Goal: Book appointment/travel/reservation

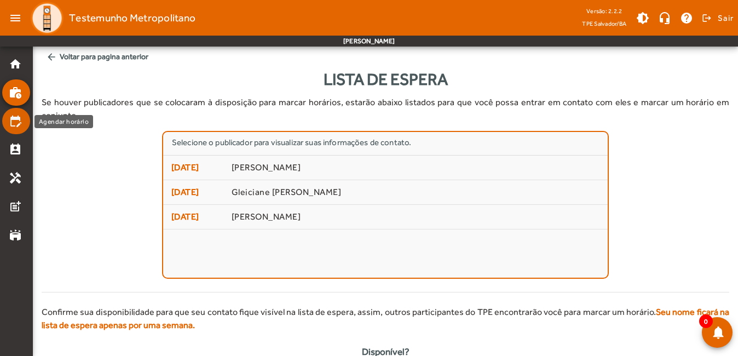
click at [18, 124] on mat-icon "edit_calendar" at bounding box center [15, 120] width 13 height 13
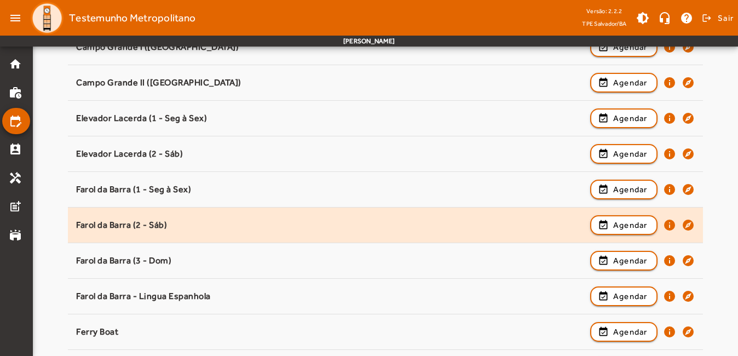
scroll to position [328, 0]
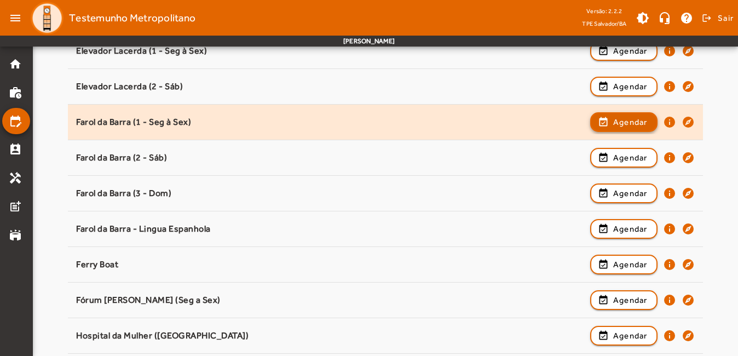
click at [615, 122] on span "Agendar" at bounding box center [630, 122] width 34 height 13
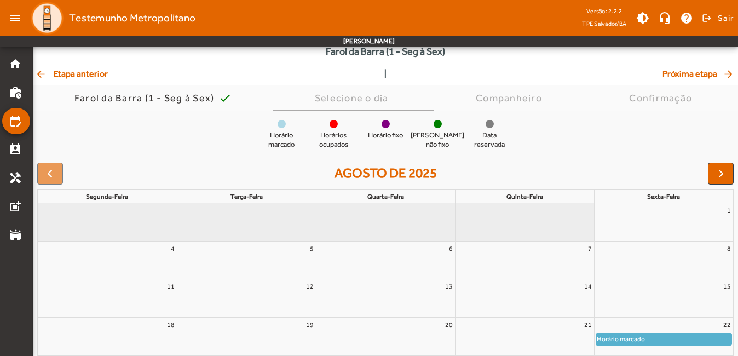
scroll to position [129, 0]
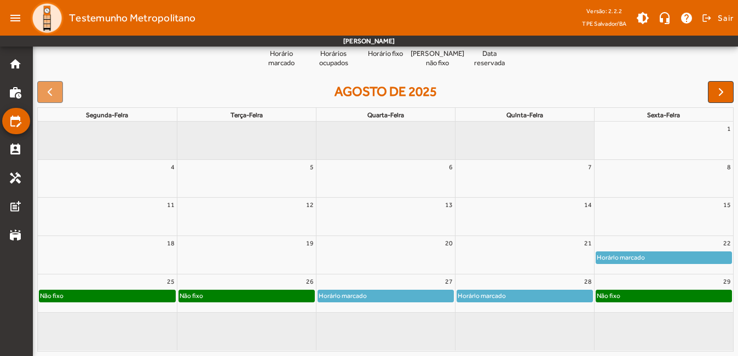
click at [86, 297] on div "Não fixo" at bounding box center [107, 295] width 136 height 11
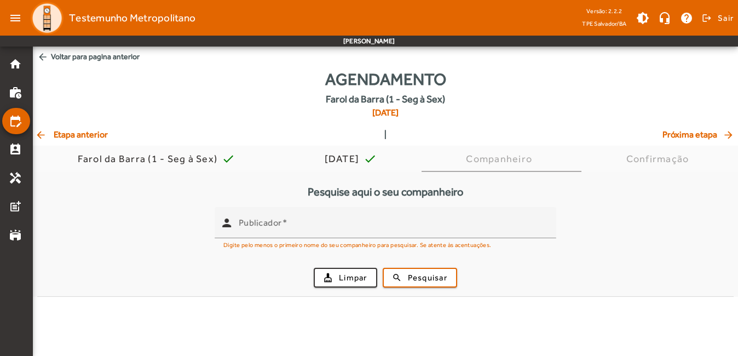
scroll to position [0, 0]
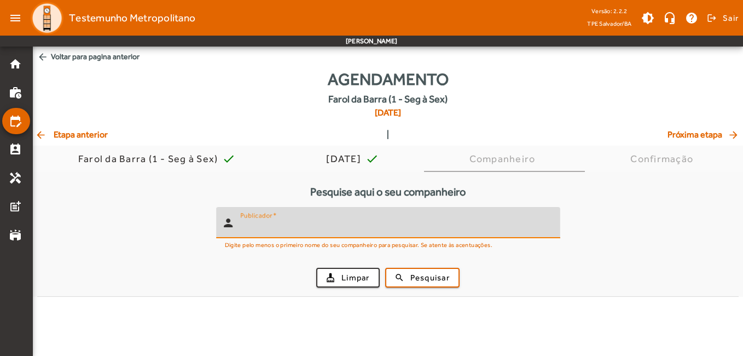
click at [358, 229] on input "Publicador" at bounding box center [395, 227] width 311 height 13
type input "*****"
click at [439, 276] on span "Pesquisar" at bounding box center [430, 278] width 39 height 13
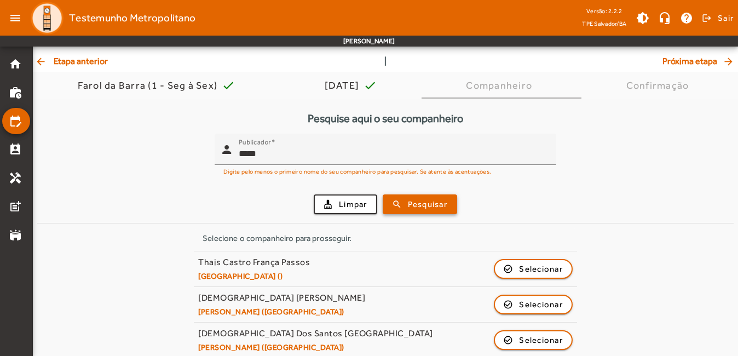
scroll to position [219, 0]
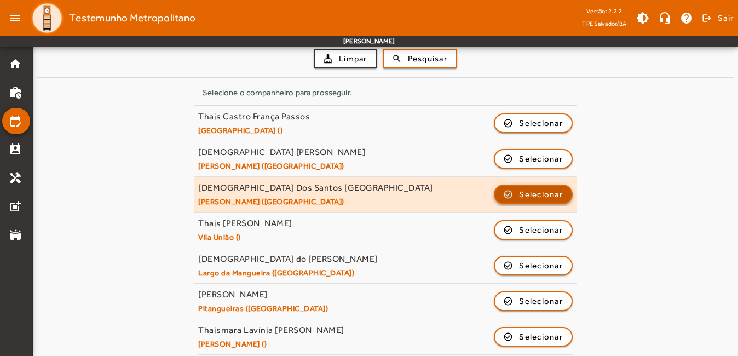
click at [528, 199] on span "Selecionar" at bounding box center [541, 194] width 44 height 13
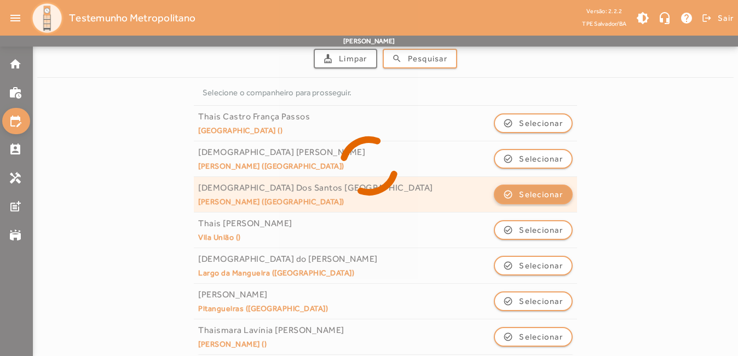
scroll to position [0, 0]
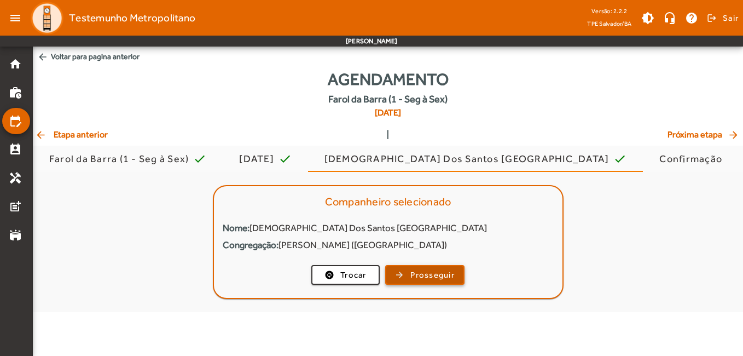
click at [447, 275] on span "Prosseguir" at bounding box center [433, 275] width 44 height 13
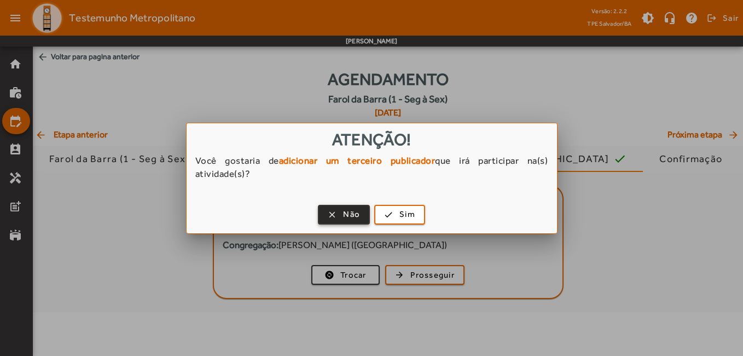
click at [344, 215] on span "Não" at bounding box center [351, 214] width 17 height 13
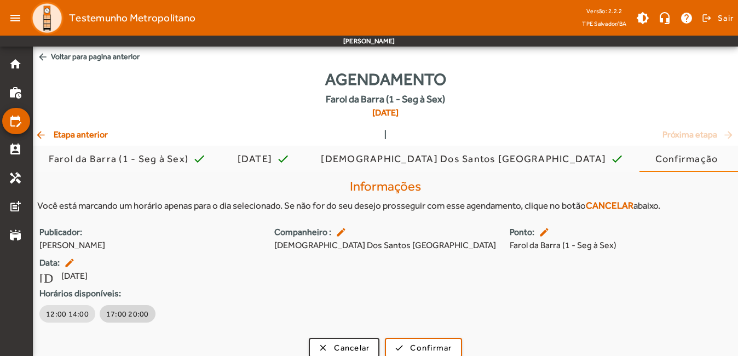
click at [131, 313] on span "17:00 20:00" at bounding box center [127, 313] width 43 height 11
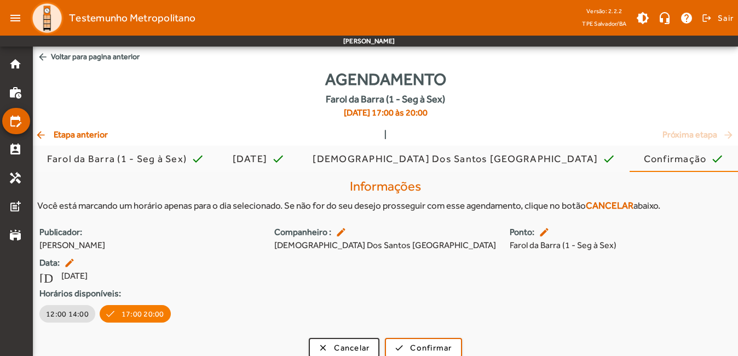
click at [68, 59] on span "arrow_back Voltar para pagina anterior" at bounding box center [385, 57] width 705 height 20
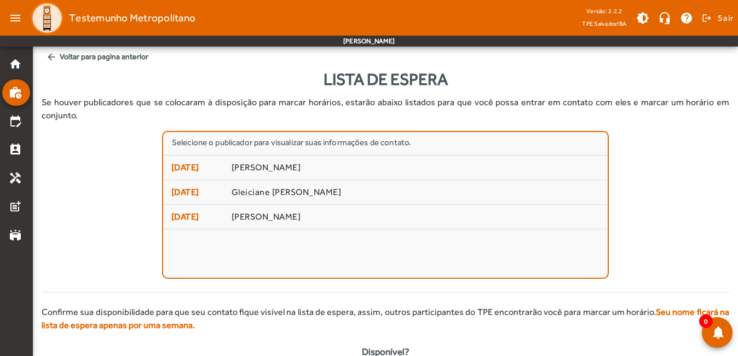
click at [68, 59] on span "arrow_back Voltar para pagina anterior" at bounding box center [386, 57] width 688 height 20
click at [12, 74] on mat-list-item "home" at bounding box center [16, 64] width 28 height 26
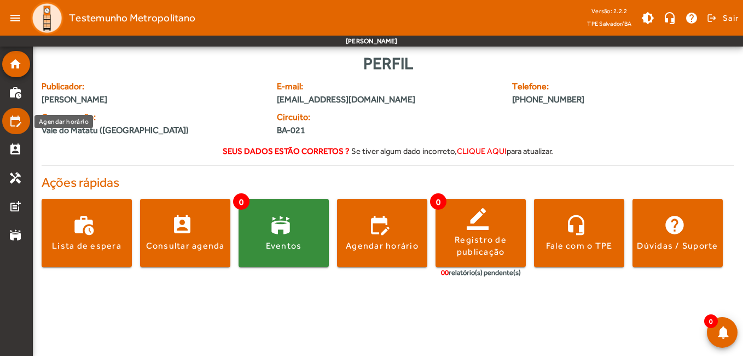
click at [15, 129] on mat-list-item "edit_calendar" at bounding box center [16, 121] width 28 height 26
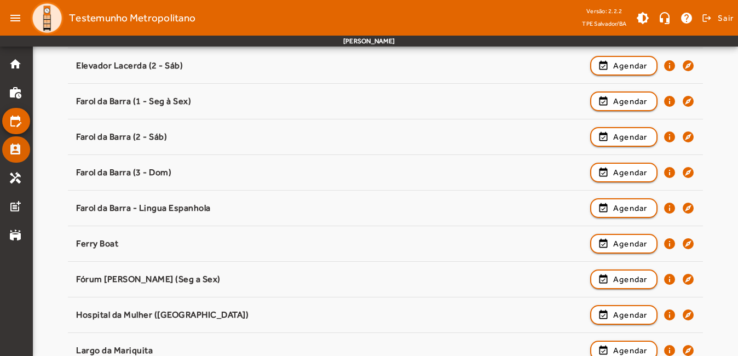
scroll to position [164, 0]
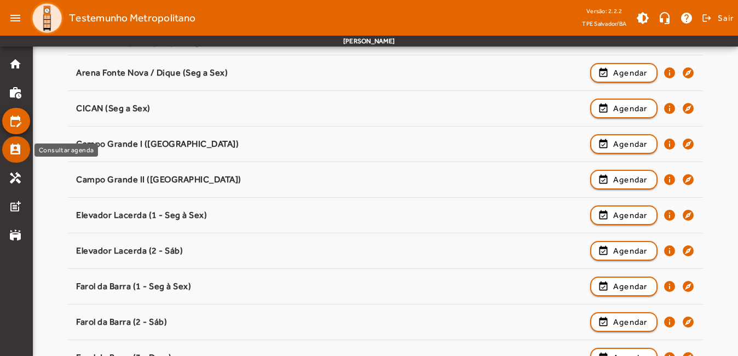
click at [16, 154] on mat-icon "perm_contact_calendar" at bounding box center [15, 149] width 13 height 13
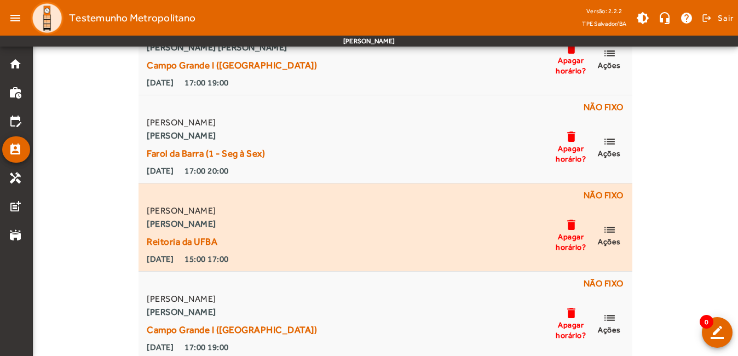
scroll to position [232, 0]
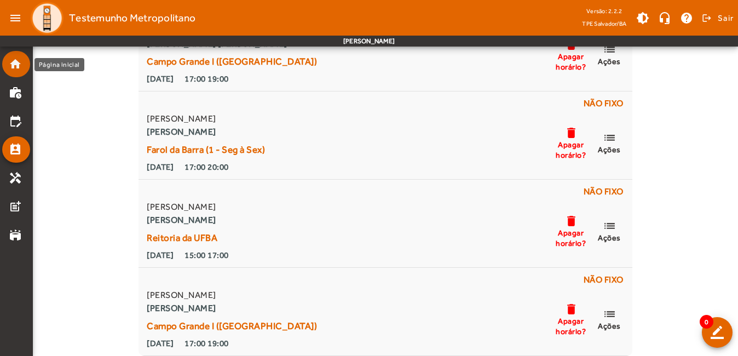
click at [14, 72] on mat-list-item "home" at bounding box center [16, 64] width 28 height 26
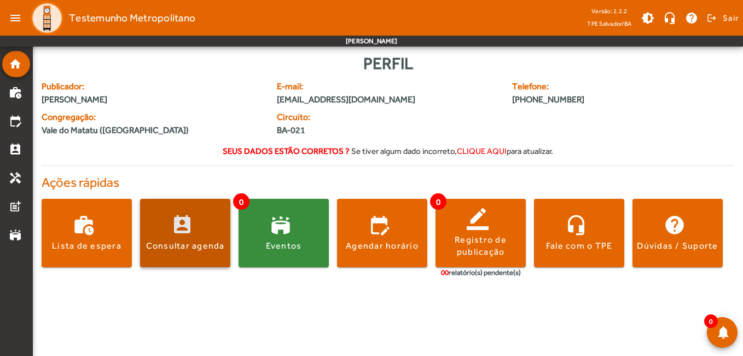
click at [189, 245] on div "Consultar agenda" at bounding box center [185, 246] width 79 height 12
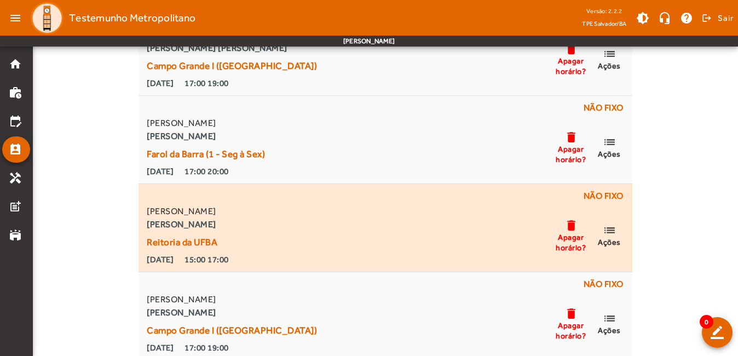
scroll to position [232, 0]
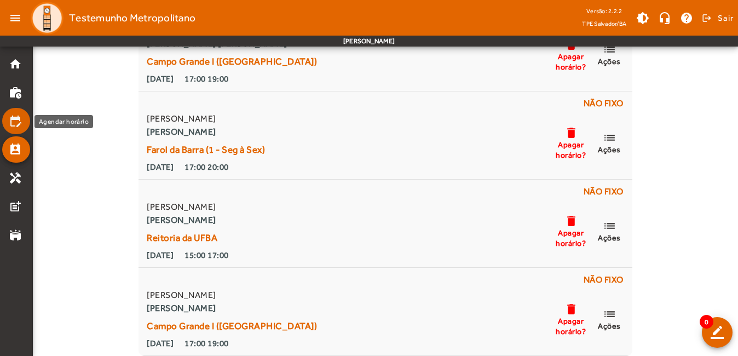
click at [19, 122] on mat-icon "edit_calendar" at bounding box center [15, 120] width 13 height 13
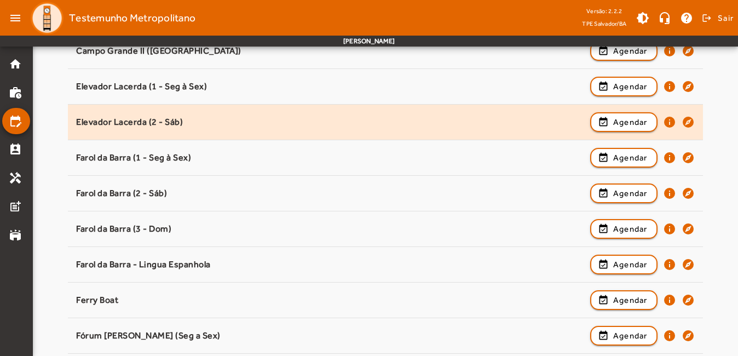
scroll to position [274, 0]
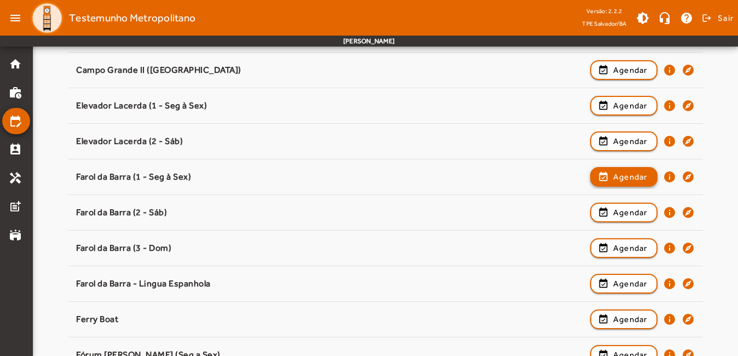
drag, startPoint x: 617, startPoint y: 172, endPoint x: 570, endPoint y: 192, distance: 51.0
click at [617, 172] on span "Agendar" at bounding box center [630, 176] width 34 height 13
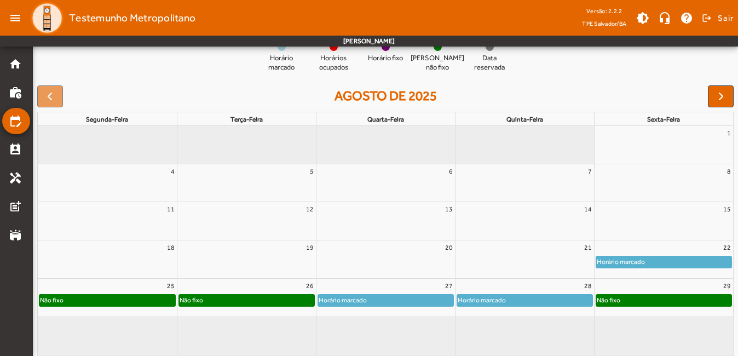
scroll to position [129, 0]
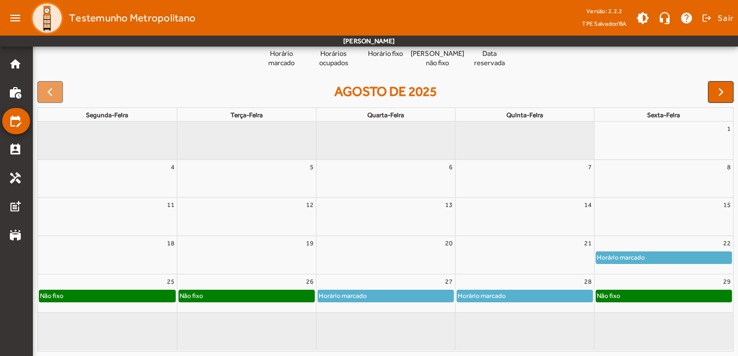
click at [655, 291] on div "Não fixo" at bounding box center [664, 295] width 136 height 11
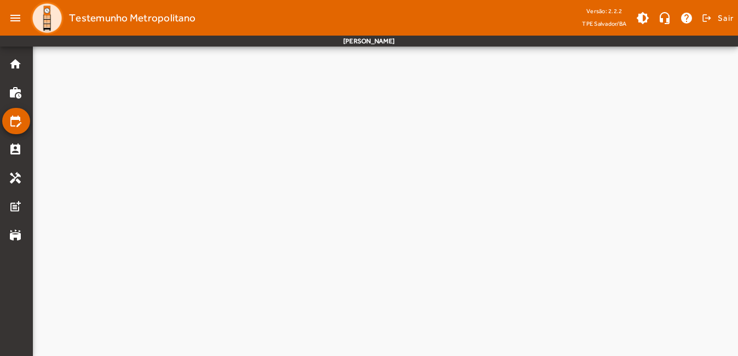
scroll to position [0, 0]
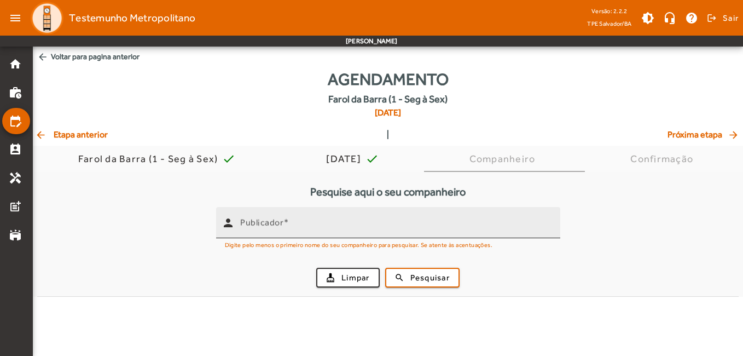
click at [409, 229] on input "Publicador" at bounding box center [395, 227] width 311 height 13
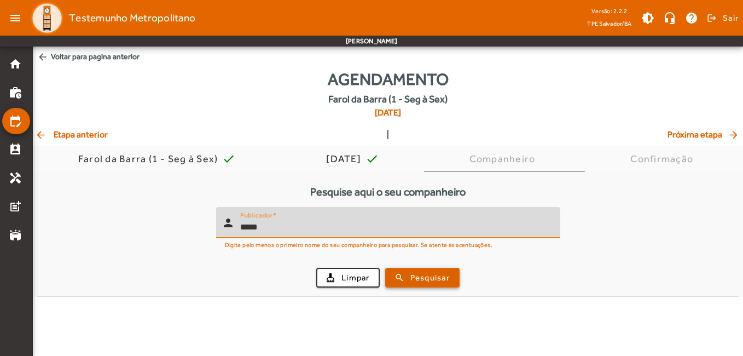
type input "*****"
click at [430, 279] on span "Pesquisar" at bounding box center [430, 278] width 39 height 13
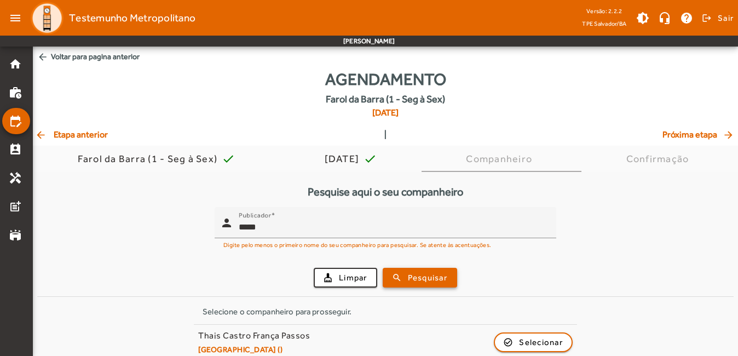
scroll to position [164, 0]
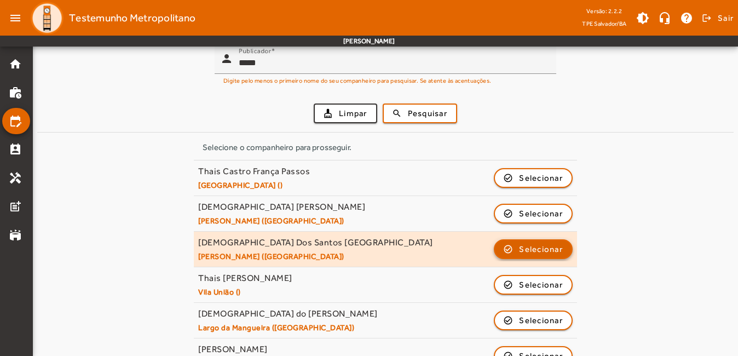
click at [506, 244] on span "button" at bounding box center [533, 249] width 77 height 26
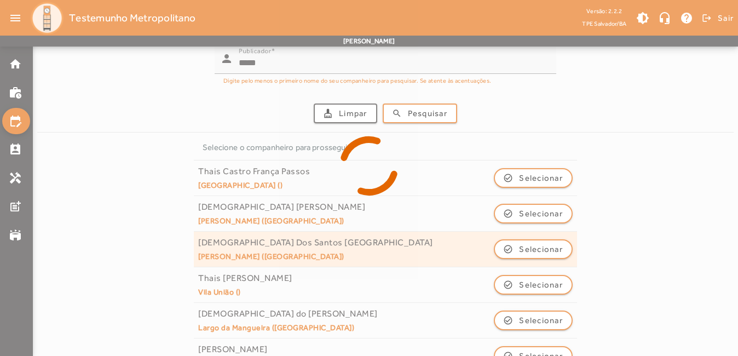
scroll to position [0, 0]
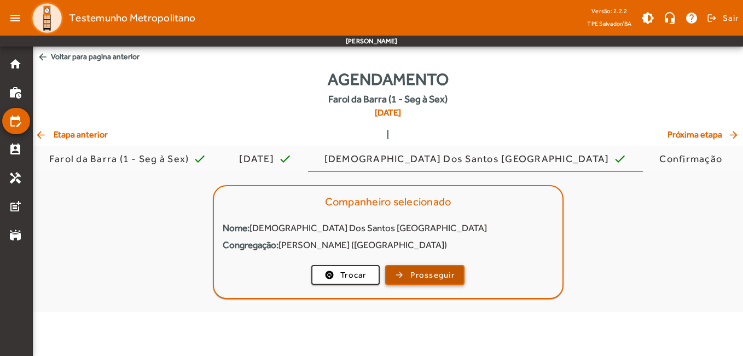
click at [430, 272] on span "Prosseguir" at bounding box center [433, 275] width 44 height 13
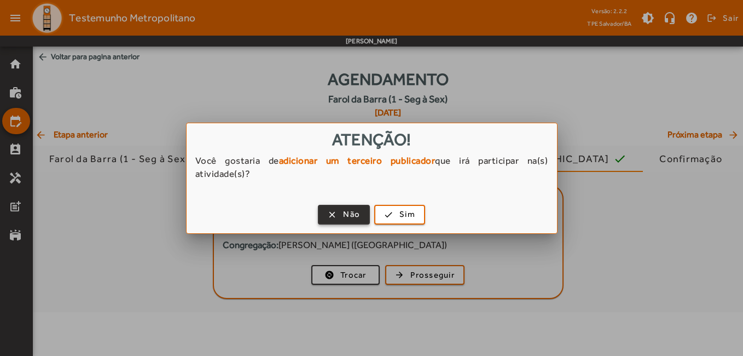
click at [358, 215] on span "Não" at bounding box center [351, 214] width 17 height 13
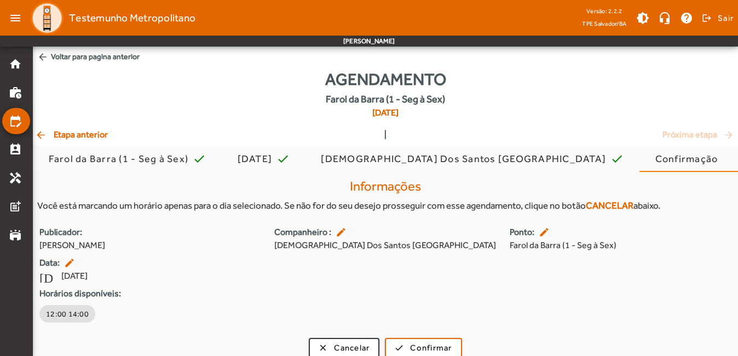
click at [85, 132] on span "arrow_back Etapa anterior" at bounding box center [71, 134] width 73 height 13
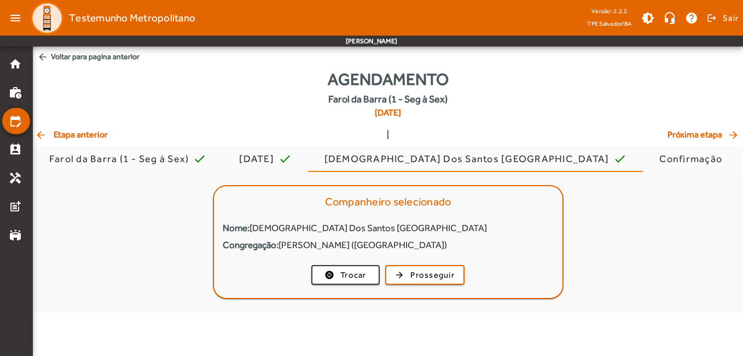
click at [85, 132] on span "arrow_back Etapa anterior" at bounding box center [71, 134] width 73 height 13
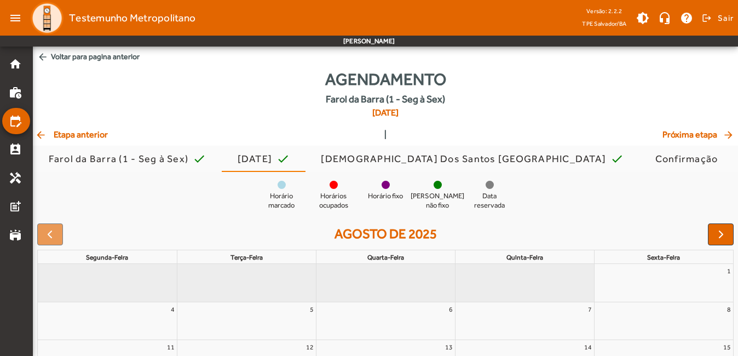
click at [88, 131] on span "arrow_back Etapa anterior" at bounding box center [71, 134] width 73 height 13
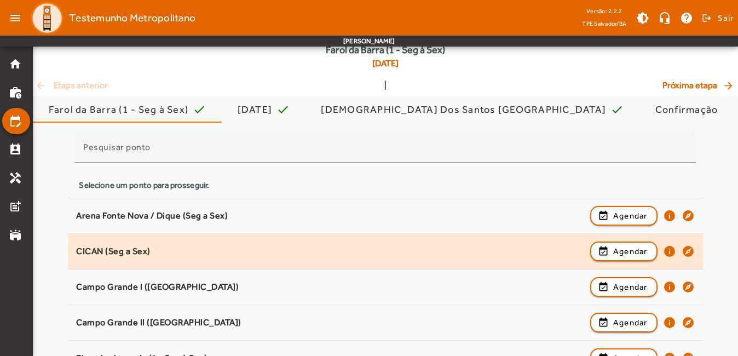
scroll to position [109, 0]
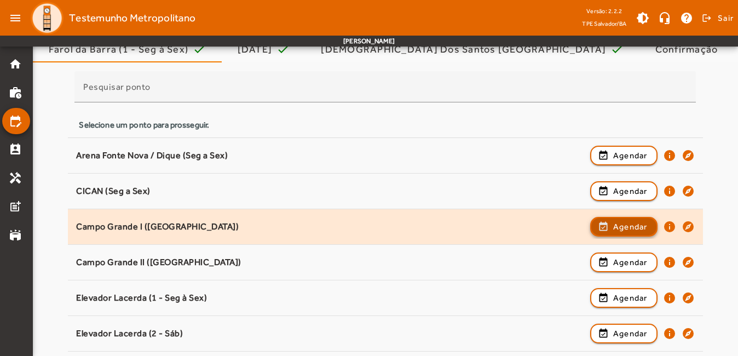
click at [606, 228] on span "button" at bounding box center [623, 227] width 65 height 26
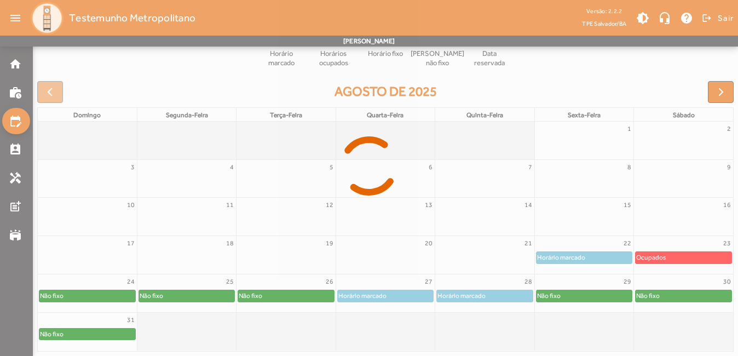
scroll to position [129, 0]
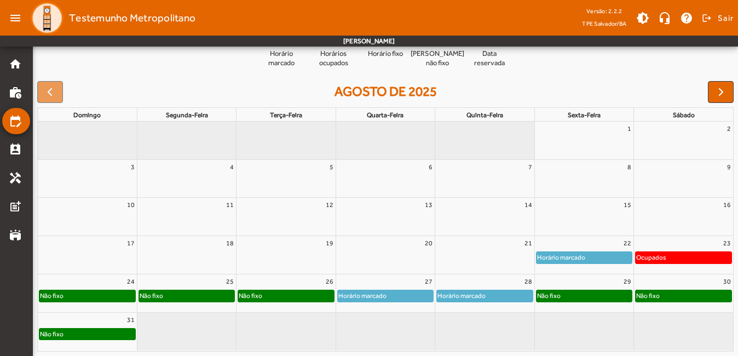
click at [577, 297] on div "Não fixo" at bounding box center [583, 295] width 95 height 11
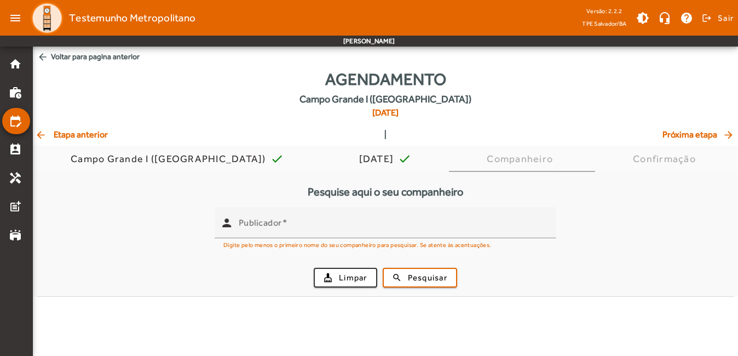
scroll to position [0, 0]
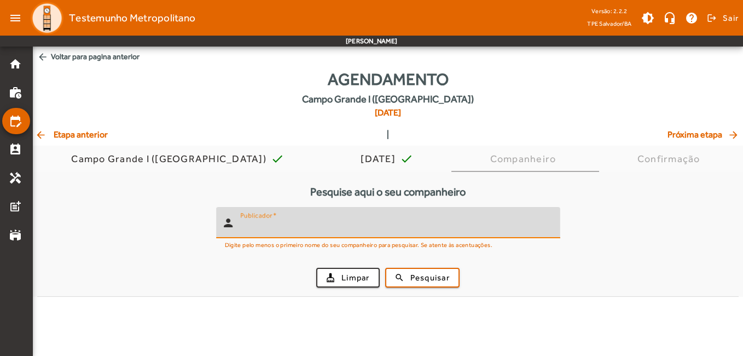
click at [386, 229] on input "Publicador" at bounding box center [395, 227] width 311 height 13
type input "*****"
click at [436, 281] on span "Pesquisar" at bounding box center [430, 278] width 39 height 13
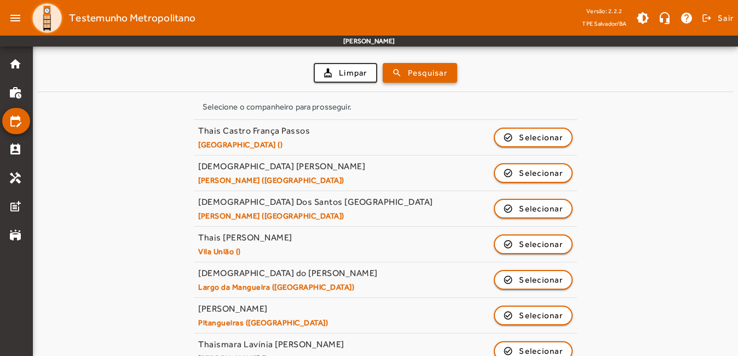
scroll to position [219, 0]
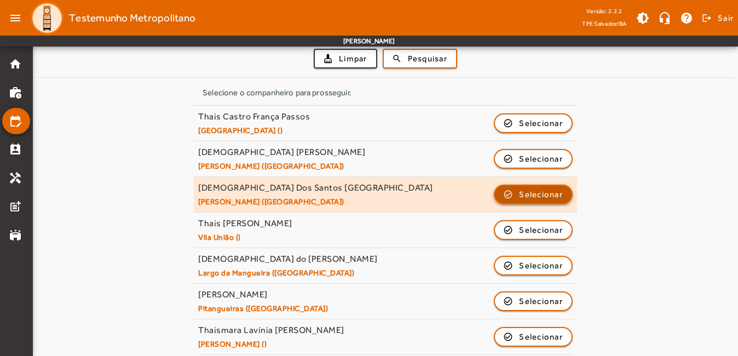
click at [530, 194] on span "Selecionar" at bounding box center [541, 194] width 44 height 13
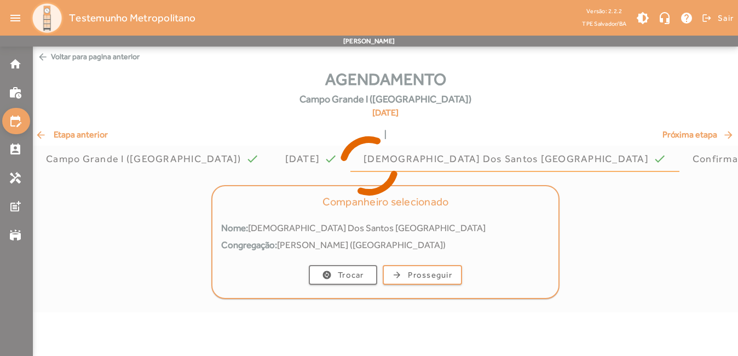
scroll to position [0, 0]
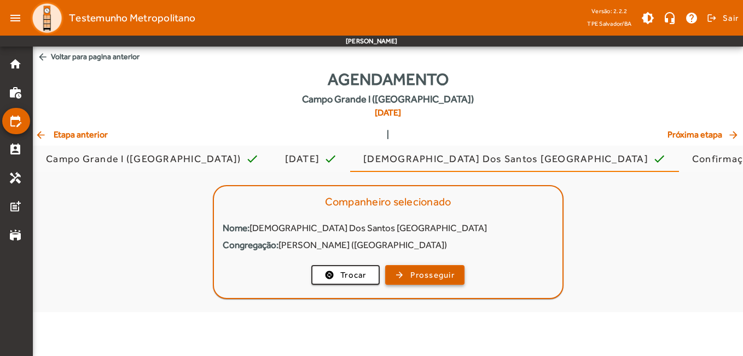
click at [443, 280] on span "Prosseguir" at bounding box center [433, 275] width 44 height 13
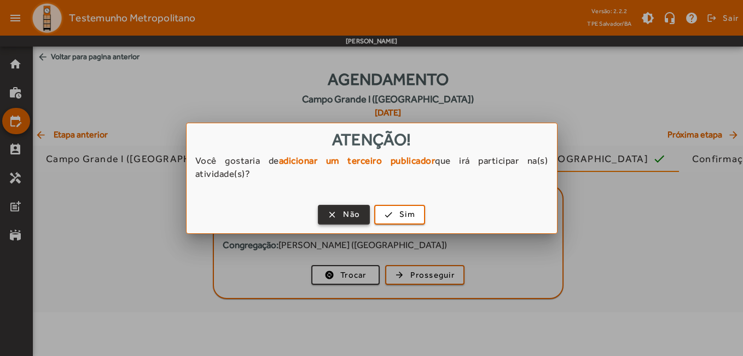
click at [370, 215] on button "clear Não" at bounding box center [344, 215] width 52 height 20
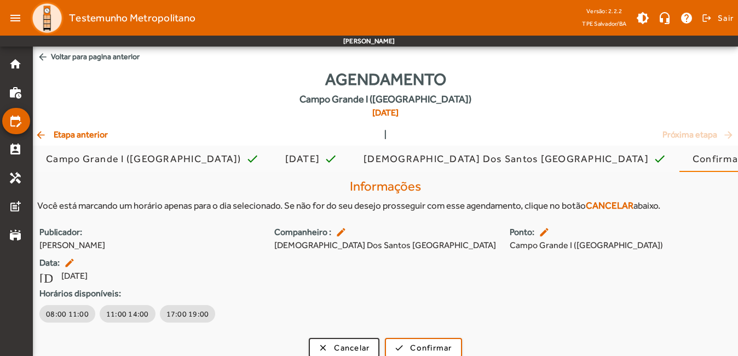
click at [65, 132] on span "arrow_back Etapa anterior" at bounding box center [71, 134] width 73 height 13
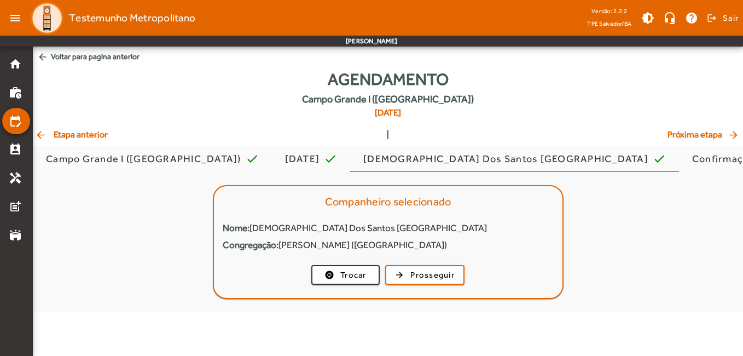
click at [66, 132] on span "arrow_back Etapa anterior" at bounding box center [71, 134] width 73 height 13
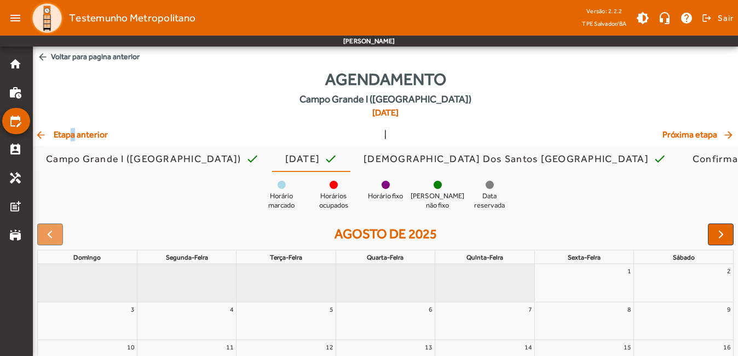
click at [68, 134] on span "arrow_back Etapa anterior" at bounding box center [71, 134] width 73 height 13
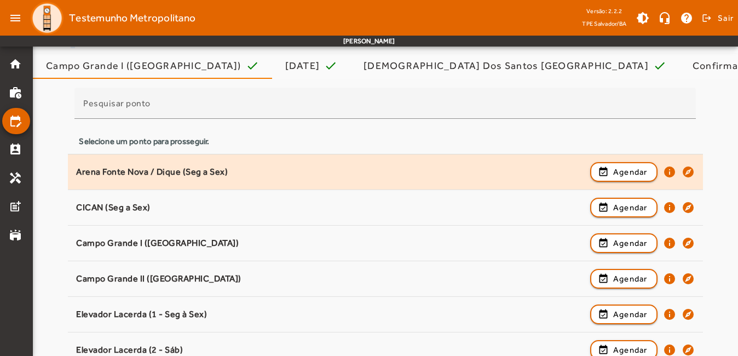
scroll to position [109, 0]
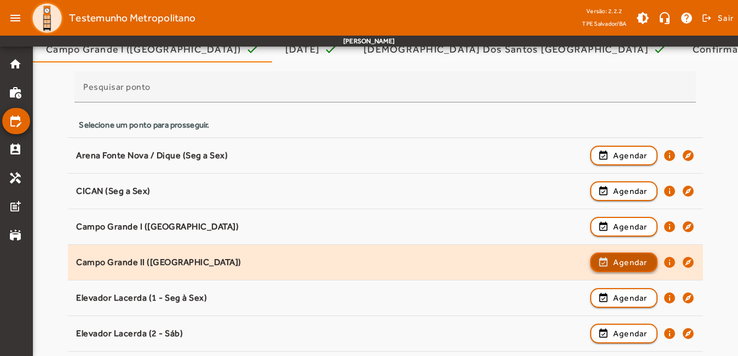
click at [631, 259] on span "Agendar" at bounding box center [630, 262] width 34 height 13
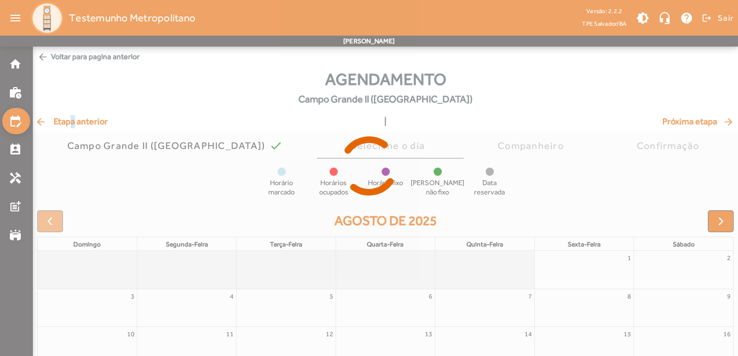
scroll to position [129, 0]
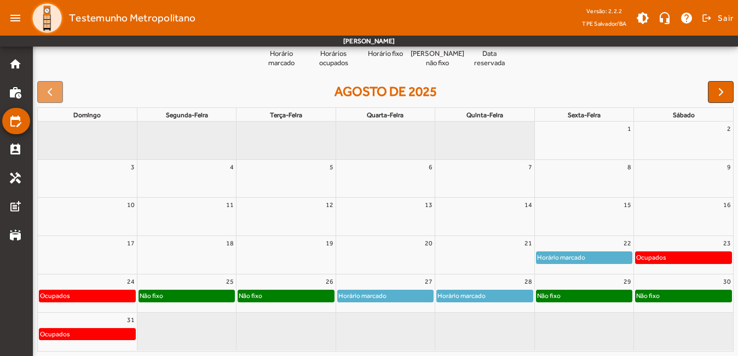
click at [586, 293] on div "Não fixo" at bounding box center [583, 295] width 95 height 11
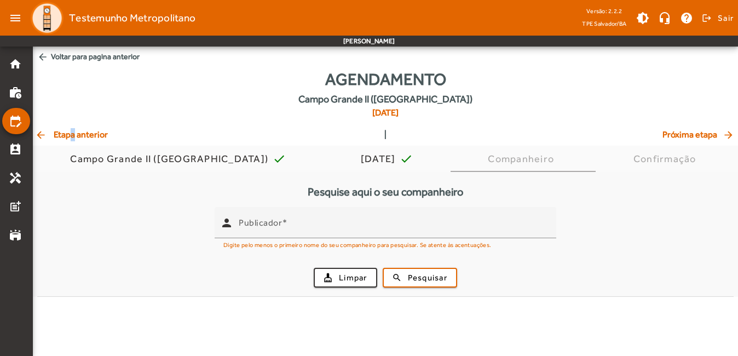
scroll to position [0, 0]
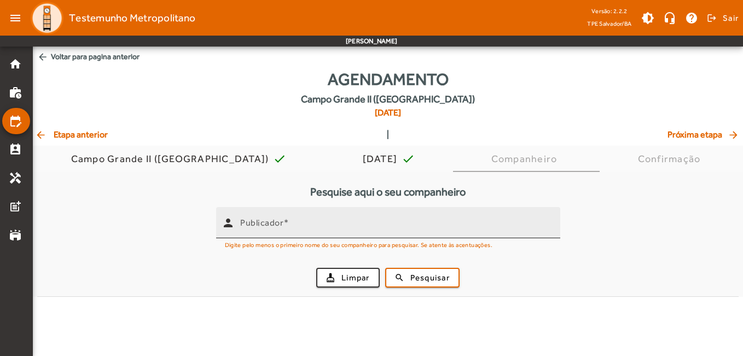
click at [349, 232] on input "Publicador" at bounding box center [395, 227] width 311 height 13
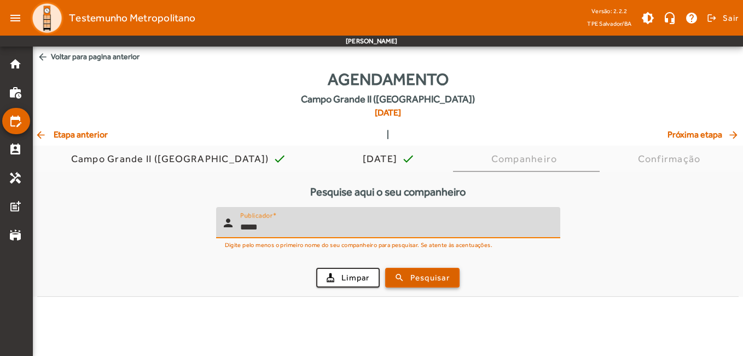
type input "*****"
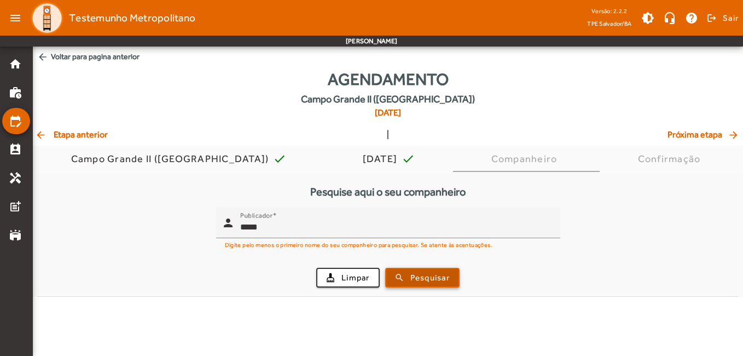
click at [446, 274] on span "Pesquisar" at bounding box center [430, 278] width 39 height 13
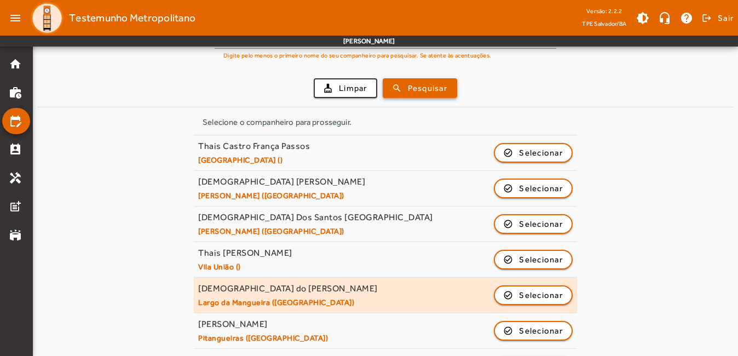
scroll to position [219, 0]
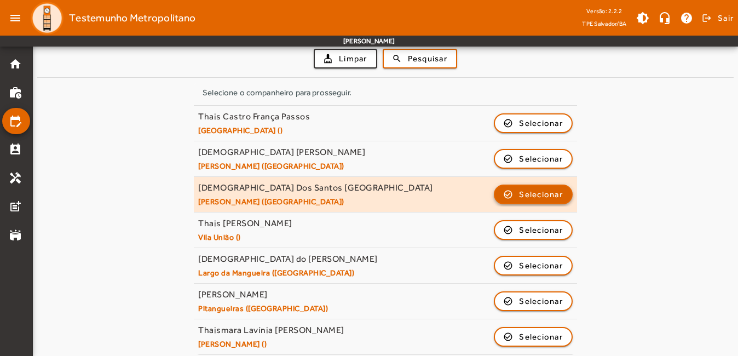
click at [526, 191] on span "Selecionar" at bounding box center [541, 194] width 44 height 13
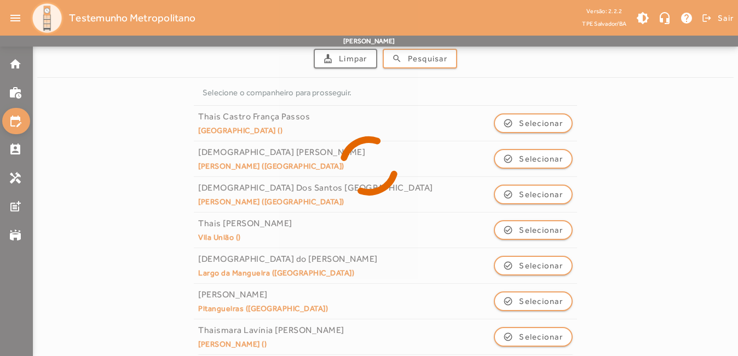
scroll to position [0, 0]
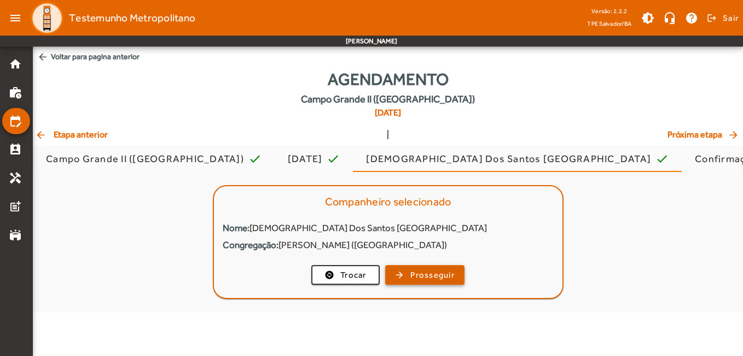
click at [428, 275] on span "Prosseguir" at bounding box center [433, 275] width 44 height 13
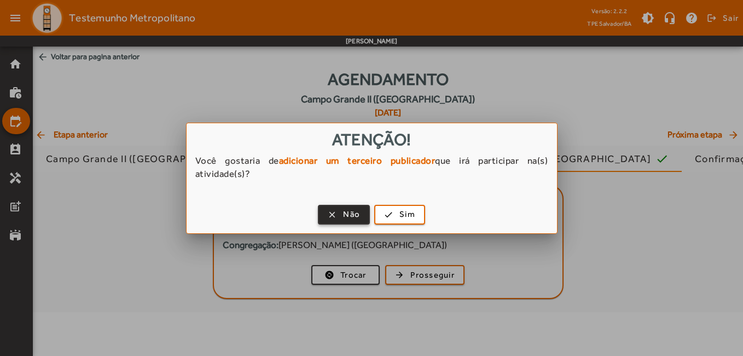
click at [336, 210] on span "button" at bounding box center [344, 214] width 50 height 26
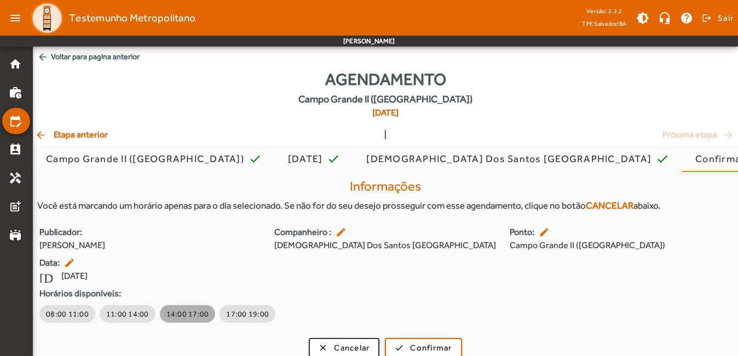
click at [177, 313] on span "14:00 17:00" at bounding box center [187, 313] width 43 height 11
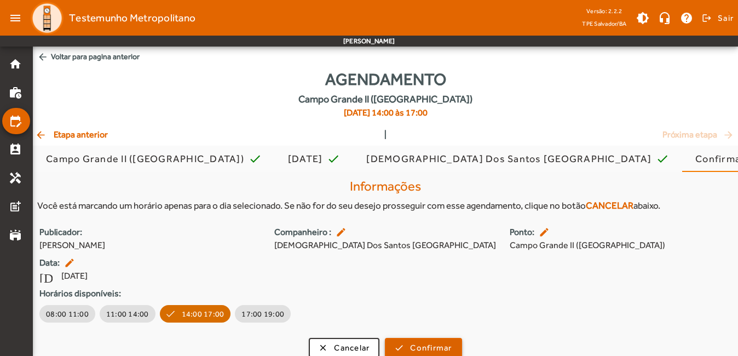
click at [431, 344] on span "Confirmar" at bounding box center [431, 348] width 42 height 13
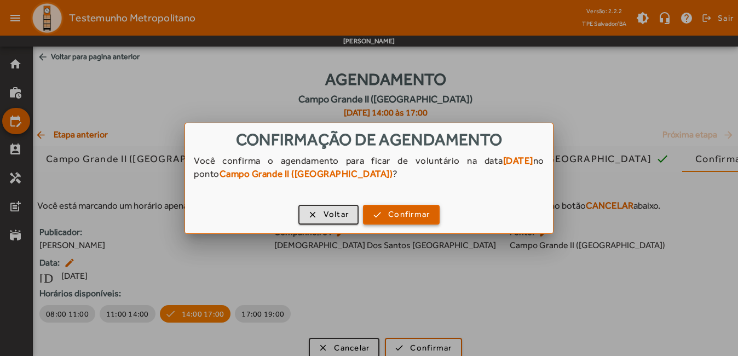
click at [402, 215] on span "Confirmar" at bounding box center [409, 214] width 42 height 13
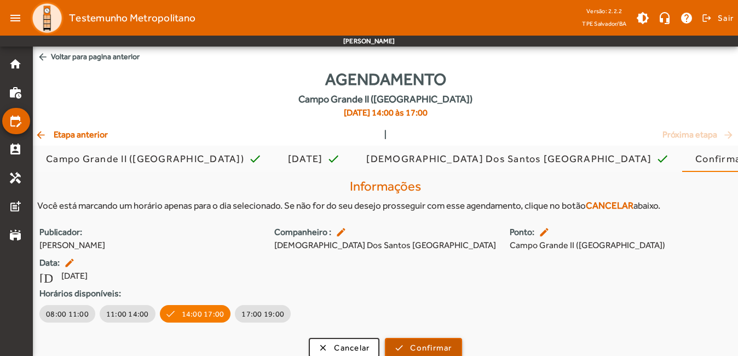
scroll to position [1, 0]
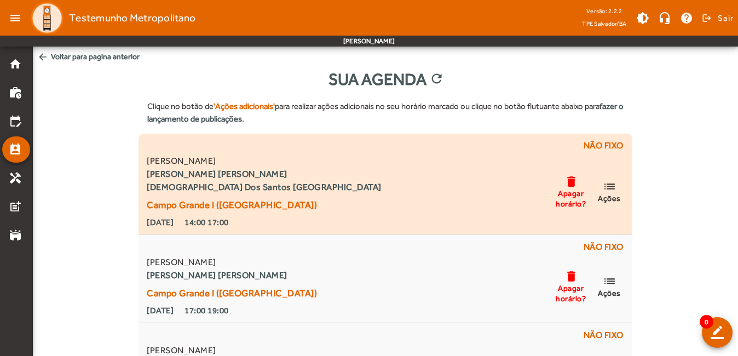
click at [609, 190] on mat-icon "list" at bounding box center [609, 187] width 13 height 14
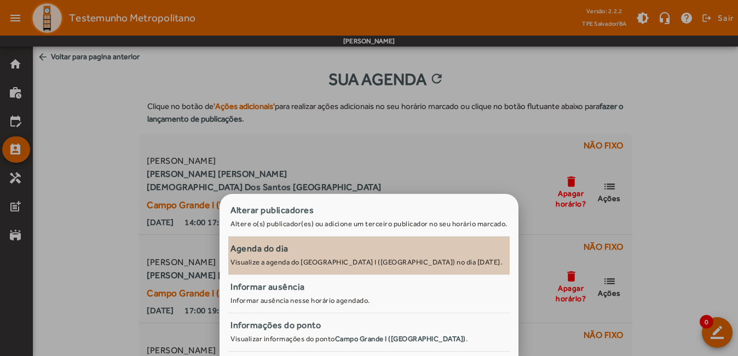
click at [391, 259] on small "Visualize a agenda do [GEOGRAPHIC_DATA] I ([GEOGRAPHIC_DATA]) no dia [DATE]." at bounding box center [366, 262] width 272 height 8
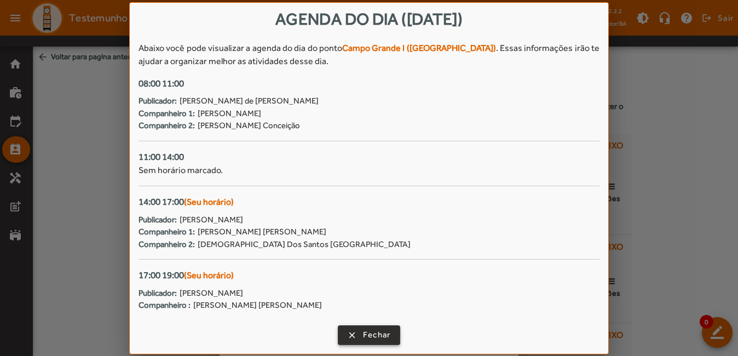
click at [379, 332] on span "Fechar" at bounding box center [377, 334] width 28 height 13
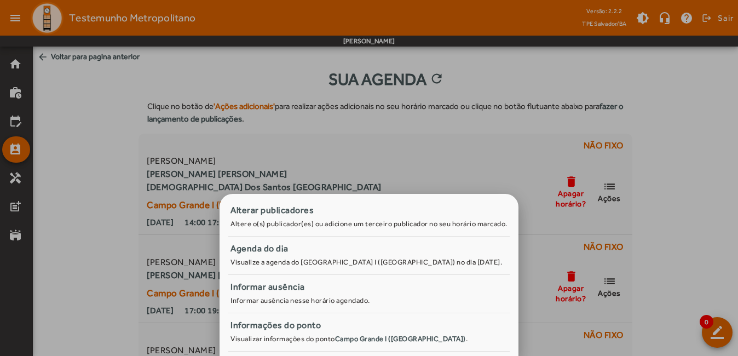
click at [108, 212] on div at bounding box center [369, 178] width 738 height 356
